Goal: Information Seeking & Learning: Understand process/instructions

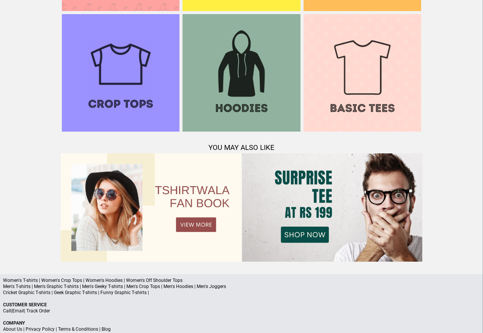
scroll to position [737, 0]
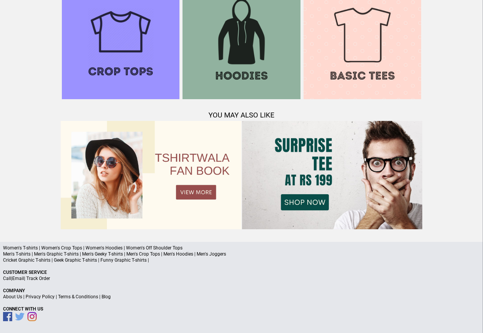
click at [79, 296] on link "Terms & Conditions" at bounding box center [78, 296] width 40 height 5
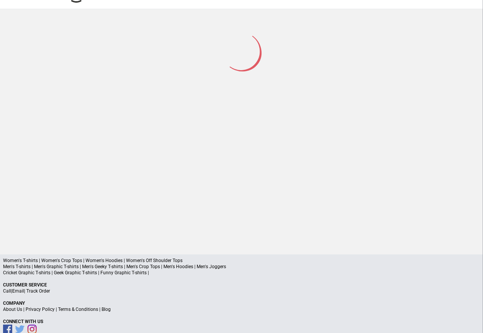
scroll to position [36, 0]
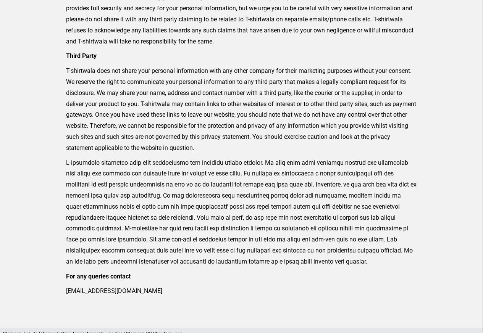
scroll to position [165, 0]
